Goal: Information Seeking & Learning: Check status

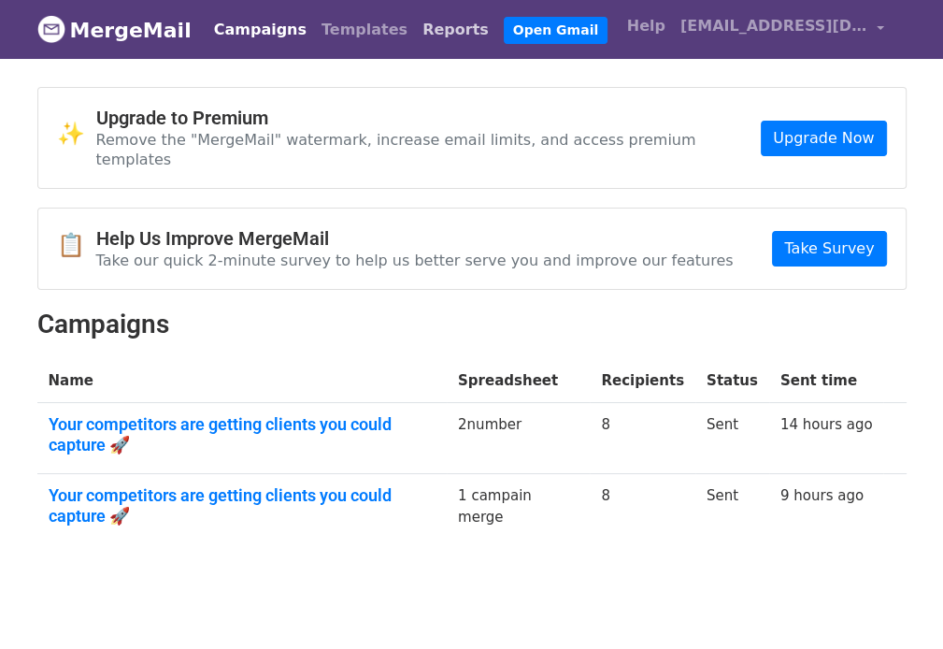
click at [415, 32] on link "Reports" at bounding box center [455, 29] width 81 height 37
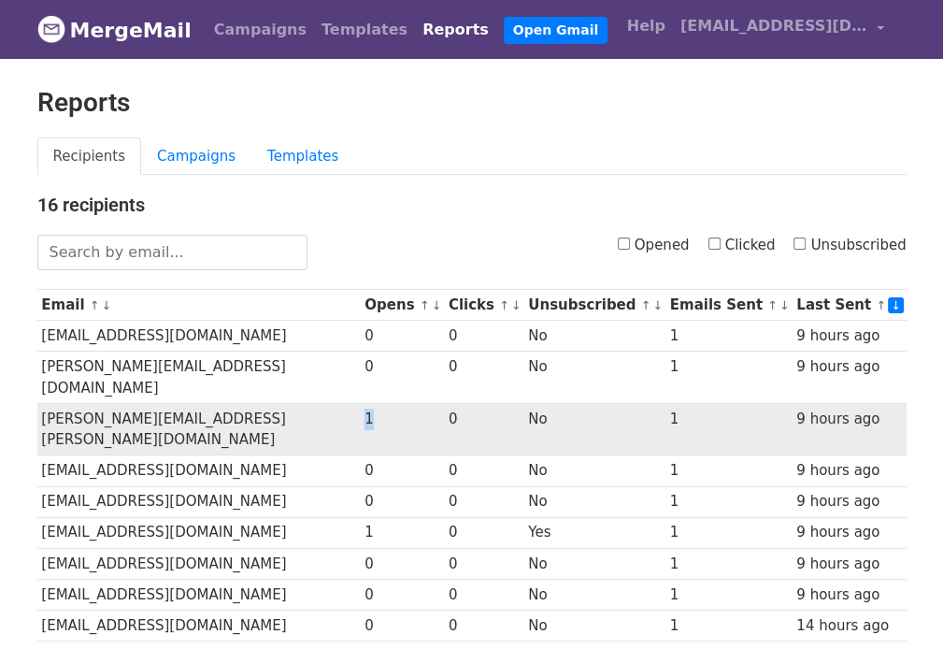
drag, startPoint x: 340, startPoint y: 393, endPoint x: 355, endPoint y: 393, distance: 15.0
click at [360, 403] on td "1" at bounding box center [402, 429] width 84 height 52
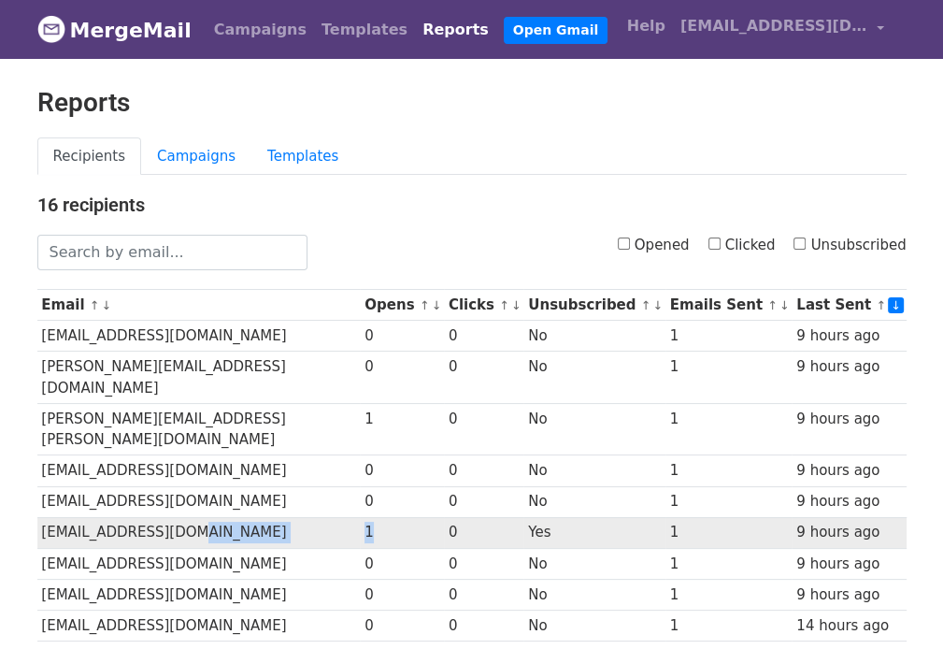
drag, startPoint x: 340, startPoint y: 487, endPoint x: 351, endPoint y: 487, distance: 11.2
click at [351, 517] on tr "[EMAIL_ADDRESS][DOMAIN_NAME] 1 0 Yes 1 9 hours ago" at bounding box center [471, 532] width 869 height 31
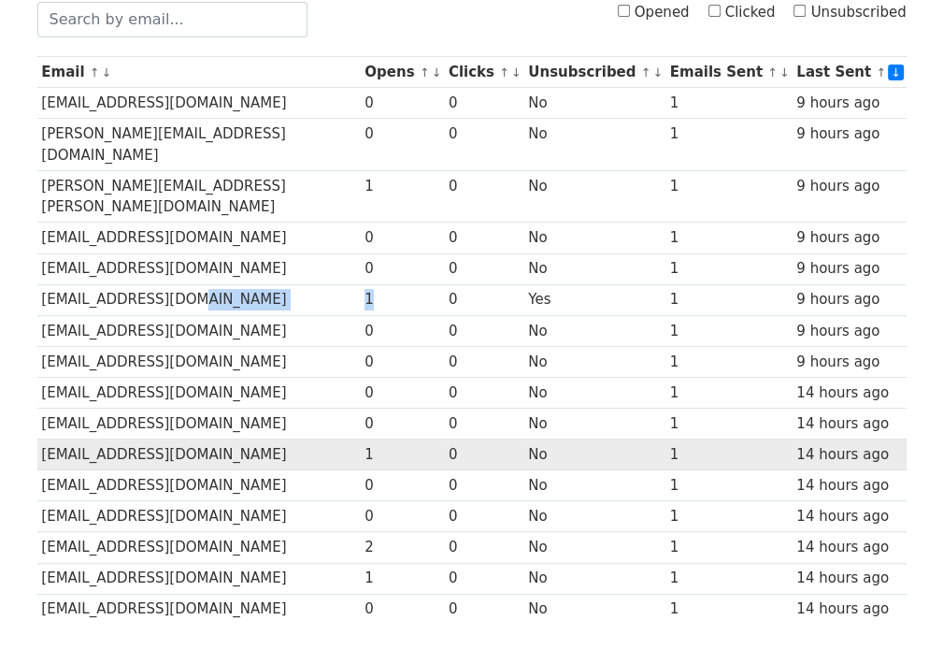
scroll to position [280, 0]
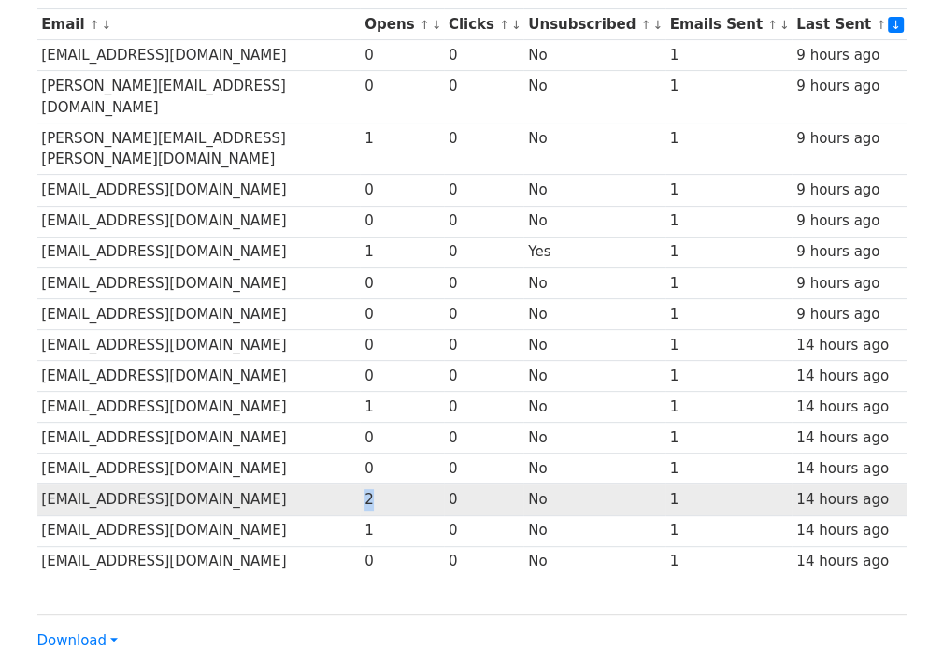
drag, startPoint x: 338, startPoint y: 453, endPoint x: 351, endPoint y: 454, distance: 13.1
click at [360, 484] on td "2" at bounding box center [402, 499] width 84 height 31
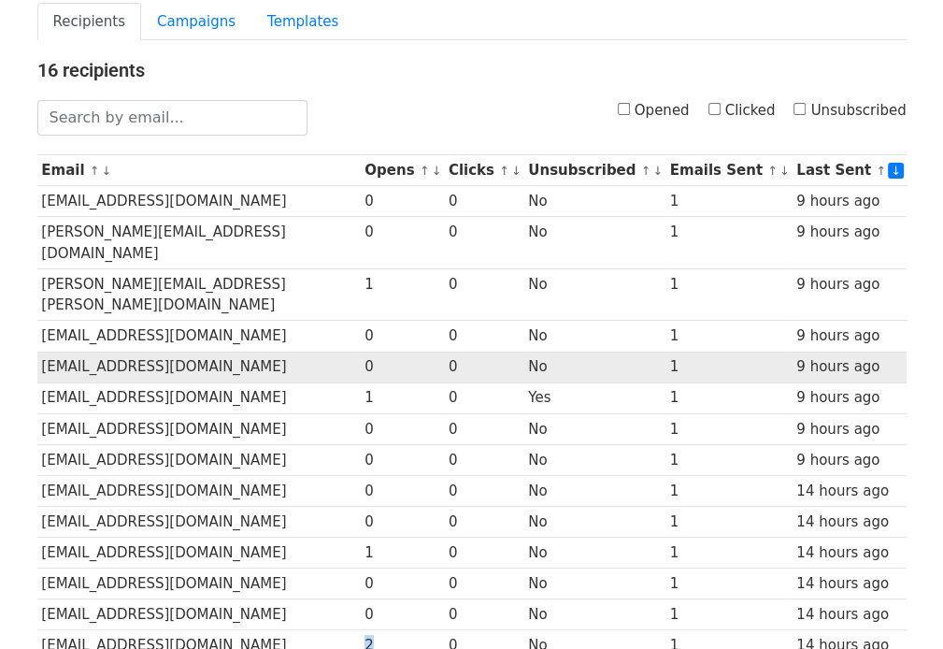
scroll to position [93, 0]
